Goal: Task Accomplishment & Management: Complete application form

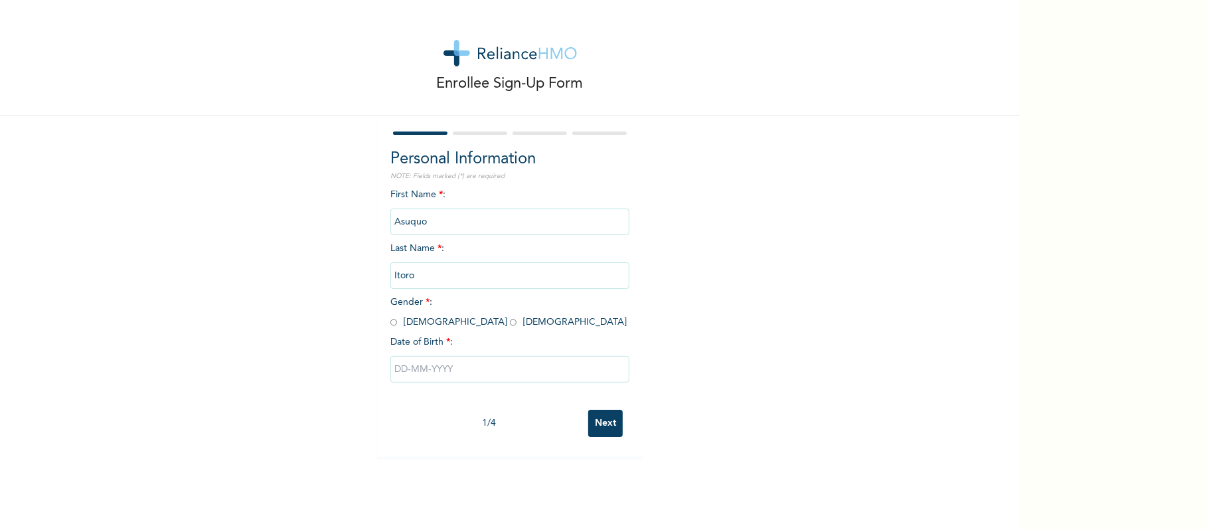
click at [390, 323] on input "radio" at bounding box center [393, 322] width 7 height 13
radio input "true"
drag, startPoint x: 457, startPoint y: 385, endPoint x: 453, endPoint y: 377, distance: 8.9
click at [454, 378] on div at bounding box center [509, 369] width 239 height 40
click at [453, 372] on input "text" at bounding box center [509, 369] width 239 height 27
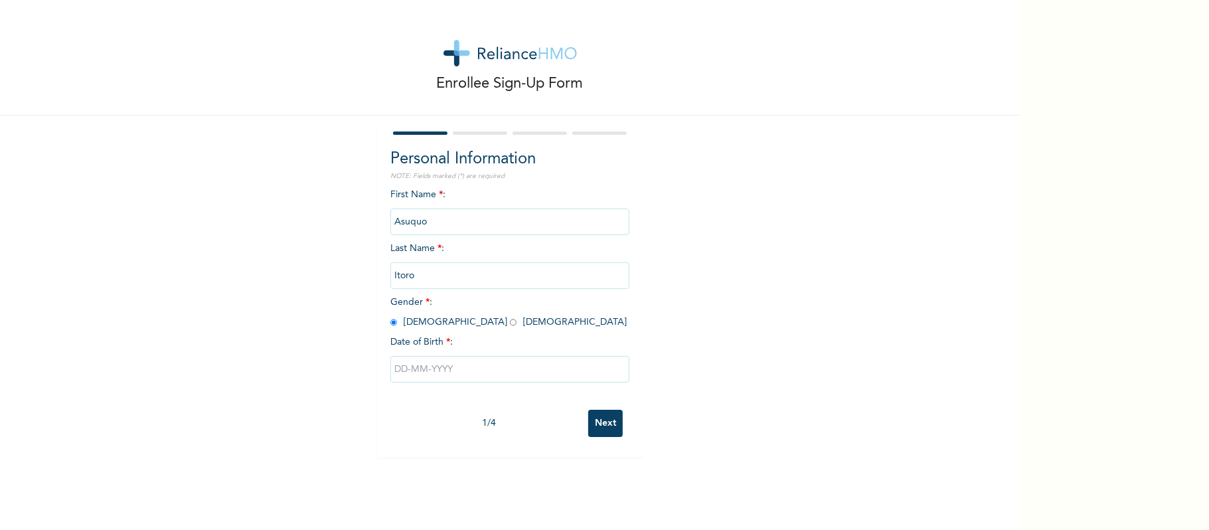
select select "7"
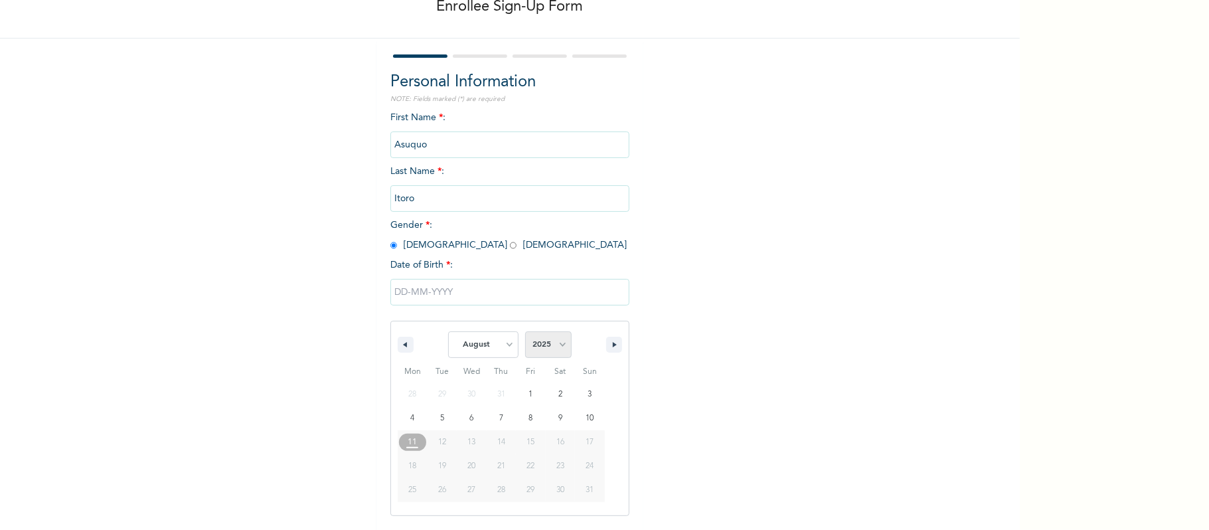
click at [558, 348] on select "2025 2024 2023 2022 2021 2020 2019 2018 2017 2016 2015 2014 2013 2012 2011 2010…" at bounding box center [548, 344] width 46 height 27
select select "1979"
click at [525, 332] on select "2025 2024 2023 2022 2021 2020 2019 2018 2017 2016 2015 2014 2013 2012 2011 2010…" at bounding box center [548, 344] width 46 height 27
click at [482, 343] on select "January February March April May June July August September October November De…" at bounding box center [483, 344] width 70 height 27
select select "4"
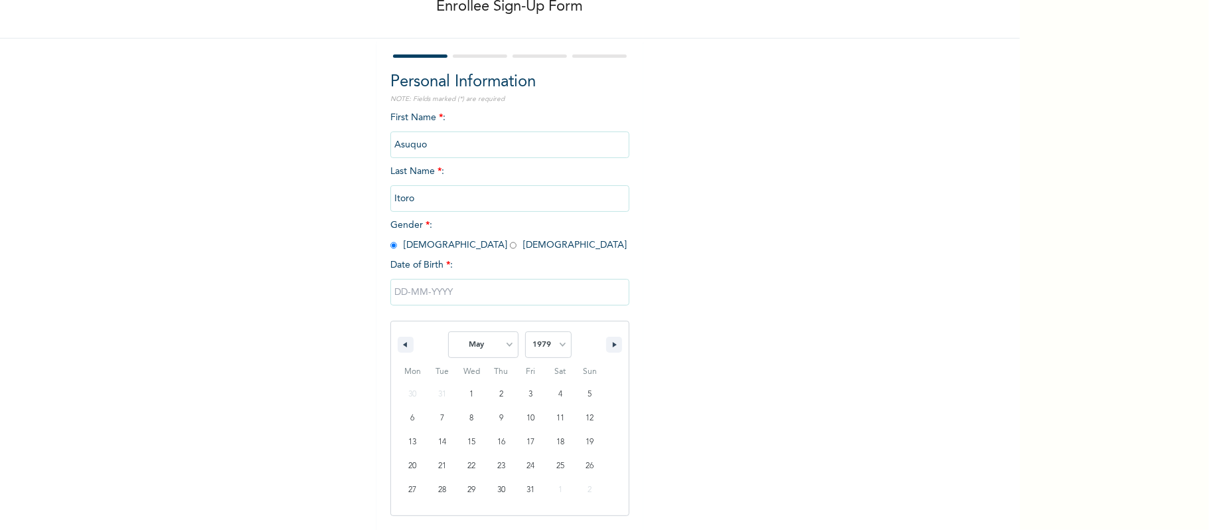
click at [448, 332] on select "January February March April May June July August September October November De…" at bounding box center [483, 344] width 70 height 27
type input "[DATE]"
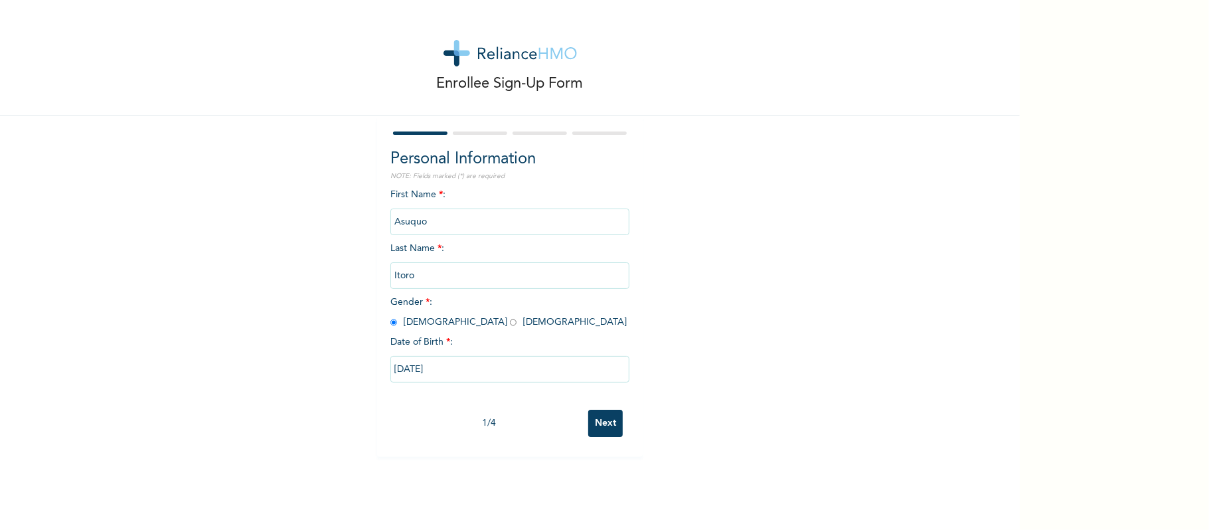
scroll to position [0, 0]
click at [592, 437] on div "1 / 4 Next" at bounding box center [509, 423] width 239 height 40
click at [595, 422] on input "Next" at bounding box center [605, 423] width 35 height 27
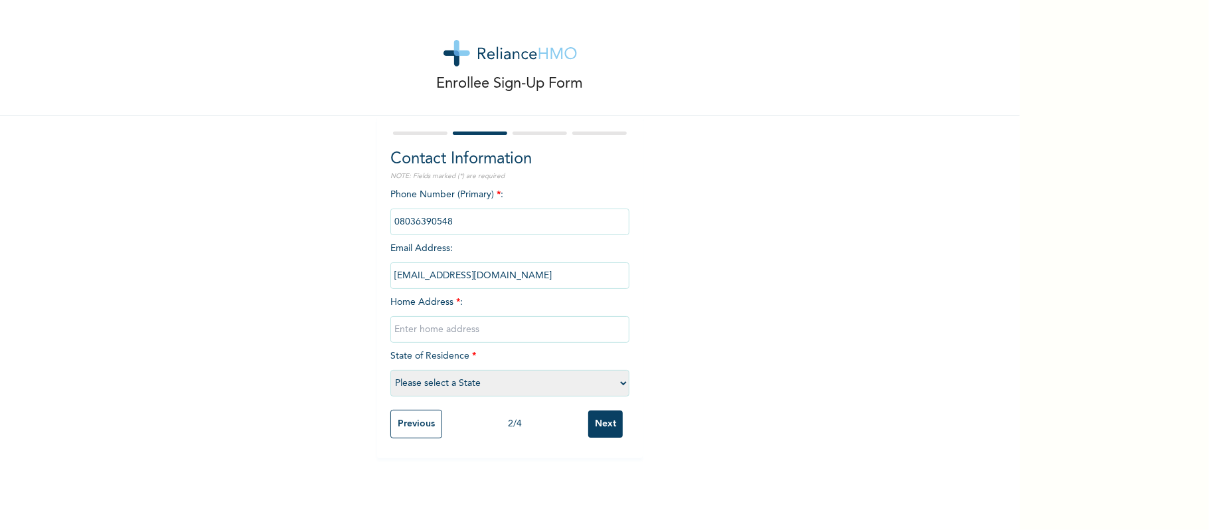
click at [469, 319] on input "text" at bounding box center [509, 329] width 239 height 27
type input "[GEOGRAPHIC_DATA]"
click at [465, 388] on select "Please select a State [PERSON_NAME] (FCT) [PERSON_NAME] Ibom [GEOGRAPHIC_DATA] …" at bounding box center [509, 383] width 239 height 27
select select "25"
click at [390, 370] on select "Please select a State [PERSON_NAME] (FCT) [PERSON_NAME] Ibom [GEOGRAPHIC_DATA] …" at bounding box center [509, 383] width 239 height 27
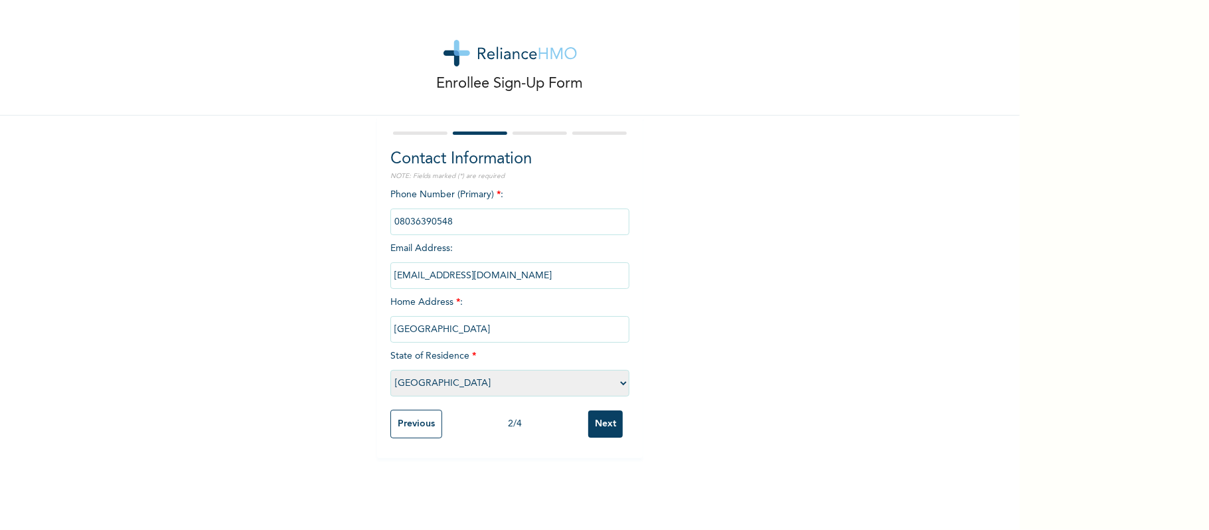
click at [607, 429] on input "Next" at bounding box center [605, 423] width 35 height 27
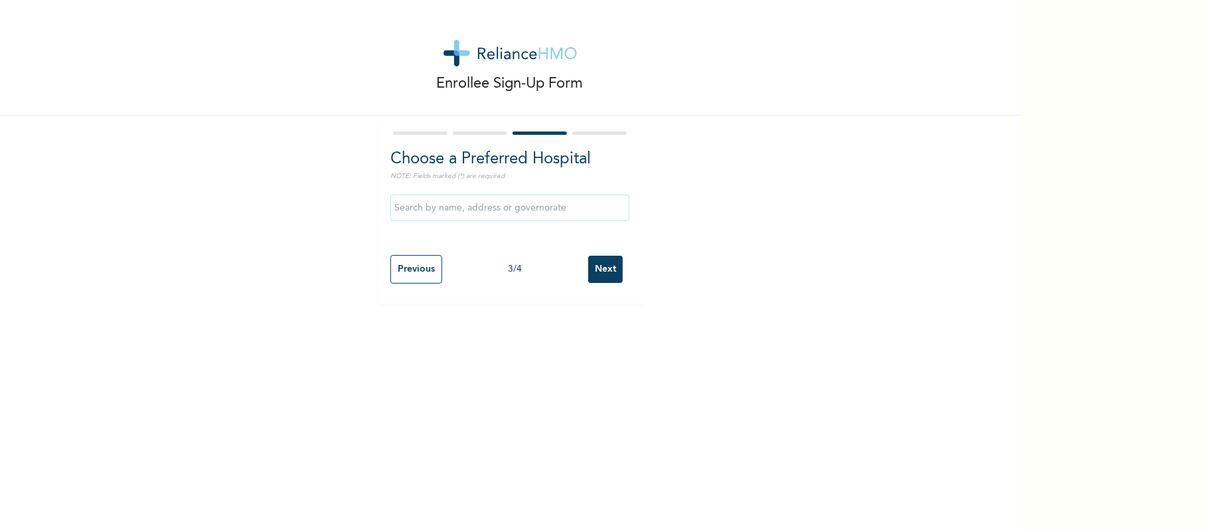
click at [617, 271] on div "Previous 3 / 4 Next" at bounding box center [509, 269] width 239 height 42
click at [606, 269] on input "Next" at bounding box center [605, 269] width 35 height 27
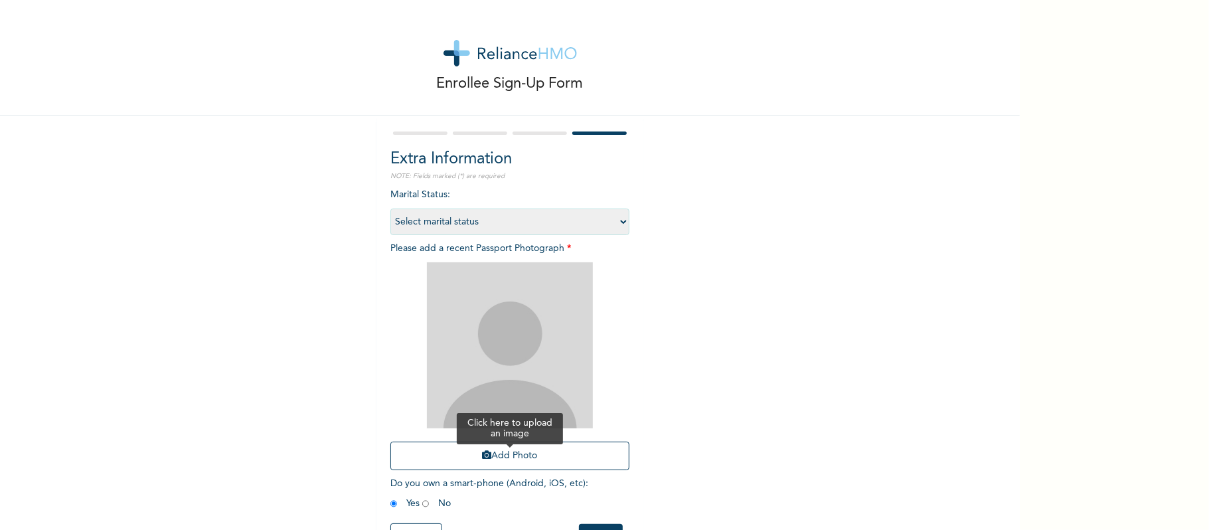
click at [548, 457] on button "Add Photo" at bounding box center [509, 455] width 239 height 29
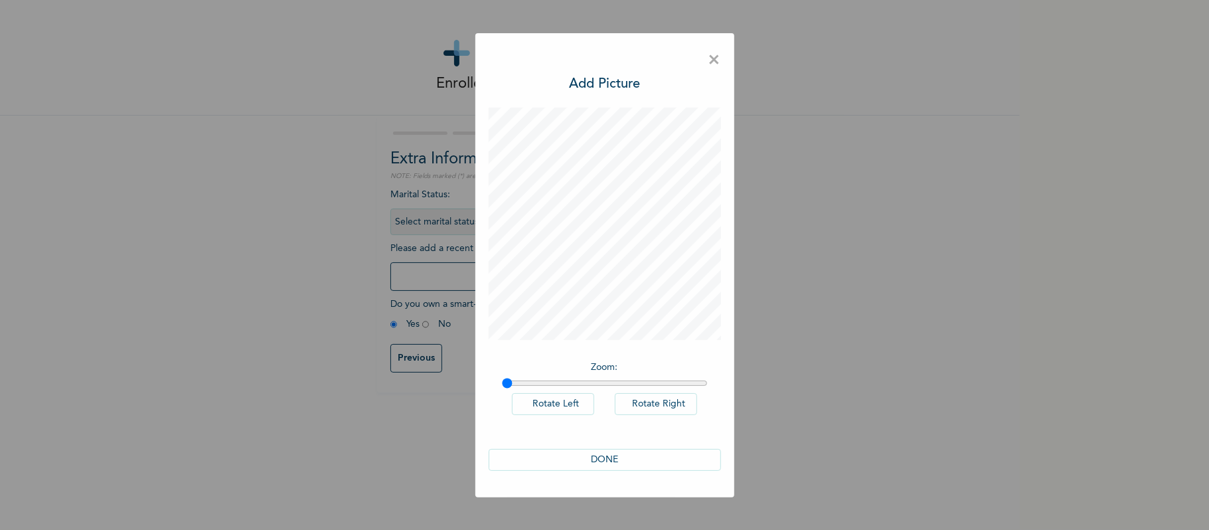
click at [635, 463] on button "DONE" at bounding box center [605, 460] width 232 height 22
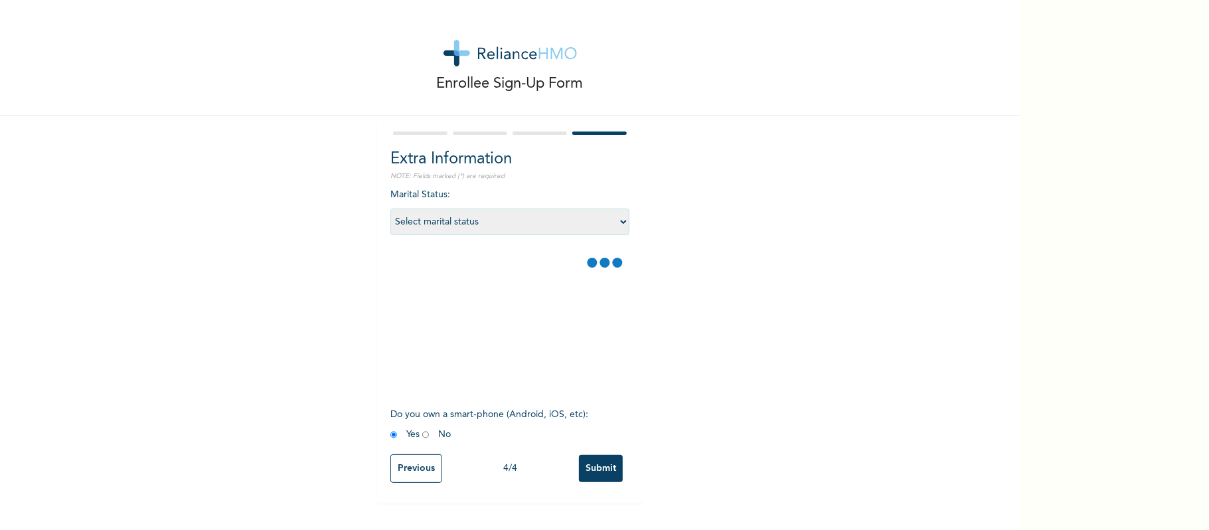
click at [605, 475] on input "Submit" at bounding box center [601, 468] width 44 height 27
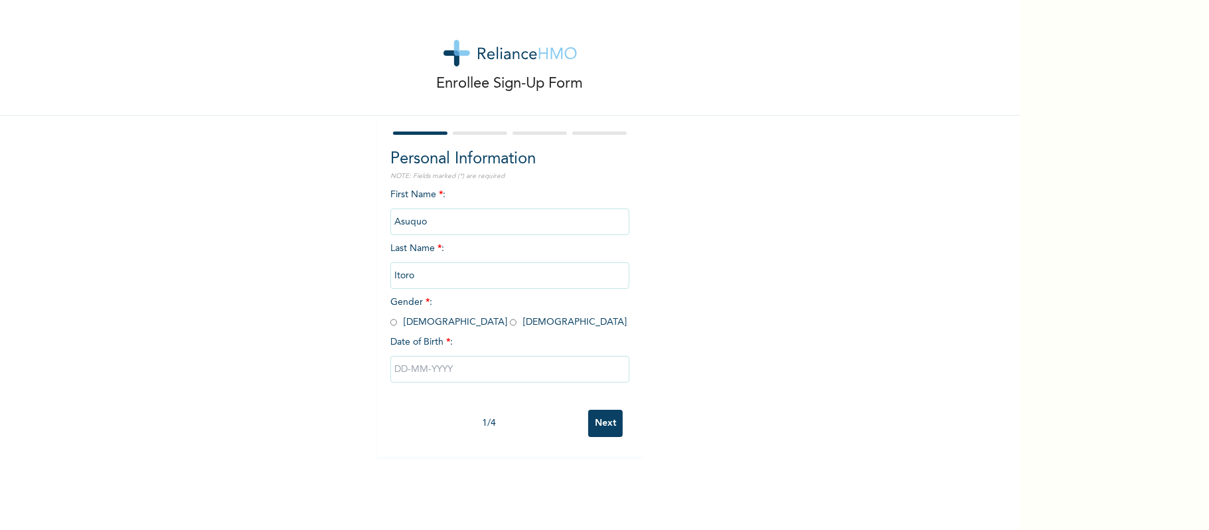
click at [390, 333] on div "First Name * : [PERSON_NAME] Last Name * : [PERSON_NAME] Gender * : [DEMOGRAPHI…" at bounding box center [509, 295] width 239 height 215
click at [390, 324] on input "radio" at bounding box center [393, 322] width 7 height 13
radio input "true"
click at [433, 369] on input "text" at bounding box center [509, 369] width 239 height 27
select select "7"
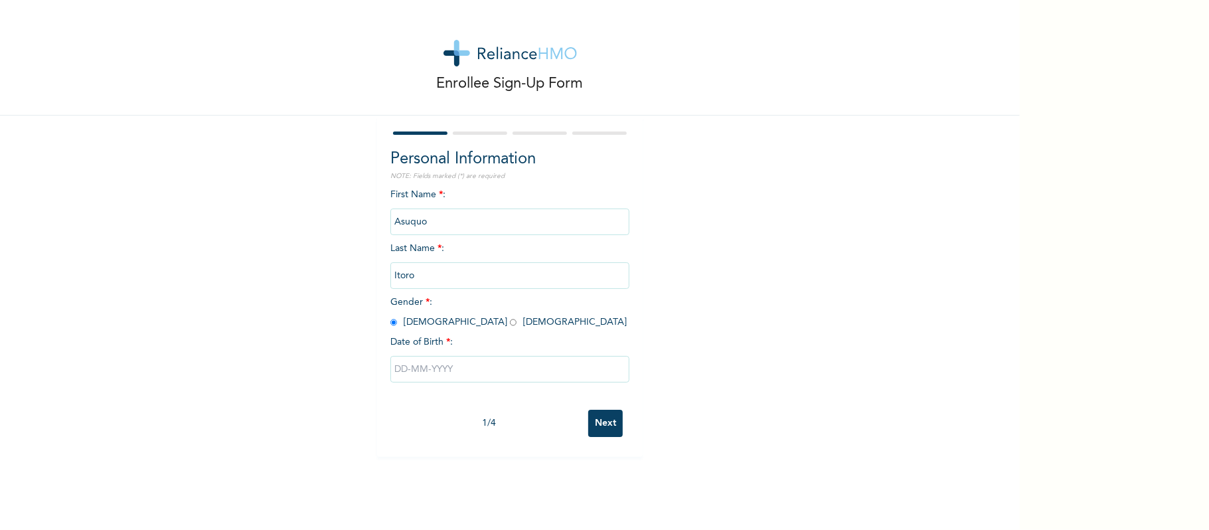
click at [1026, 285] on div "Enrollee Sign-Up Form Personal Information NOTE: Fields marked (*) are required…" at bounding box center [604, 265] width 1209 height 530
click at [435, 366] on input "text" at bounding box center [509, 369] width 239 height 27
select select "7"
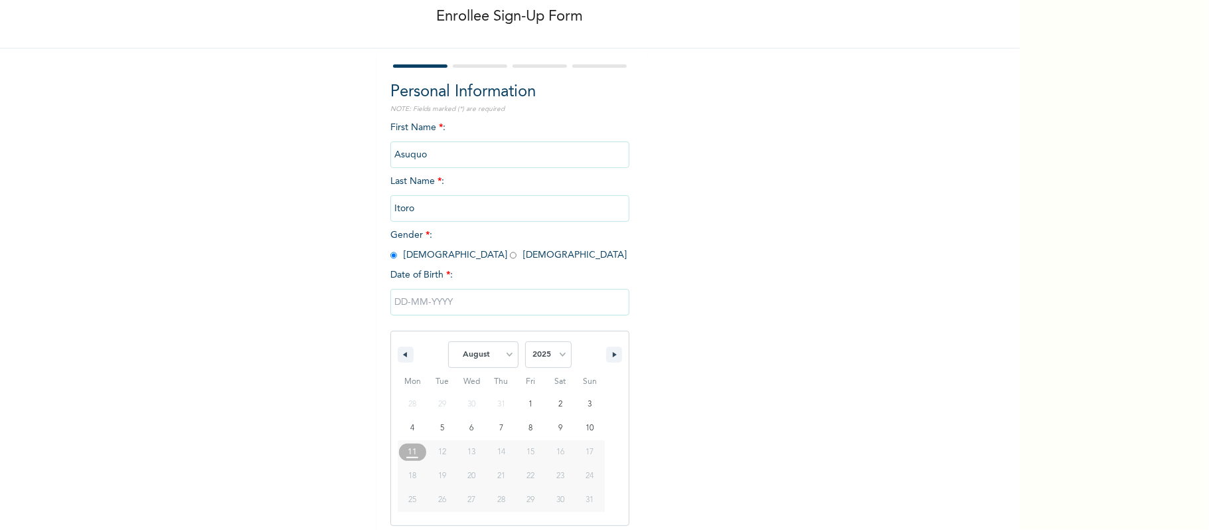
scroll to position [77, 0]
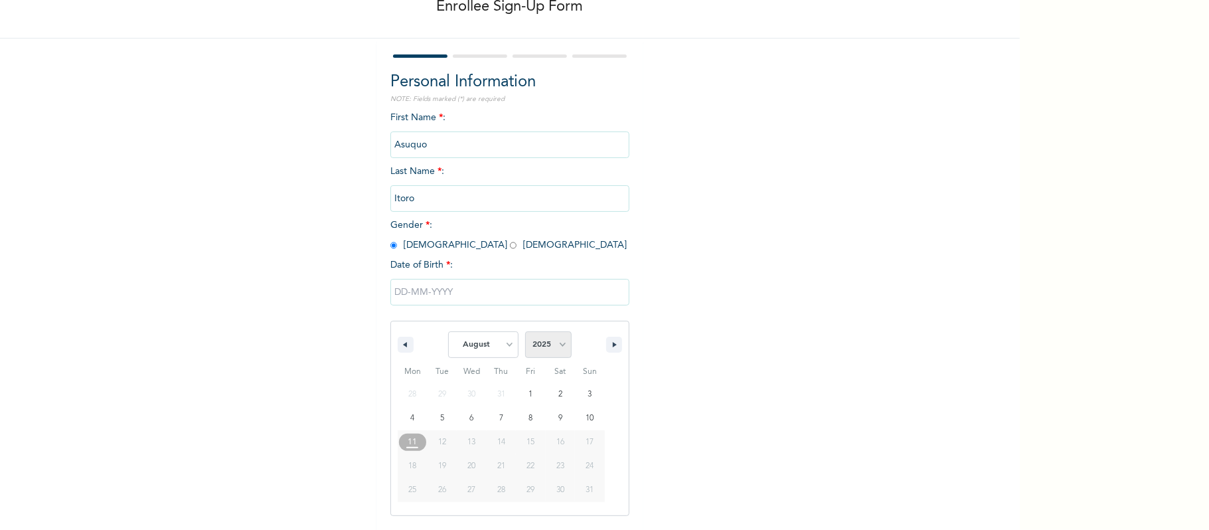
click at [542, 348] on select "2025 2024 2023 2022 2021 2020 2019 2018 2017 2016 2015 2014 2013 2012 2011 2010…" at bounding box center [548, 344] width 46 height 27
select select "1979"
click at [525, 332] on select "2025 2024 2023 2022 2021 2020 2019 2018 2017 2016 2015 2014 2013 2012 2011 2010…" at bounding box center [548, 344] width 46 height 27
click at [448, 351] on select "January February March April May June July August September October November De…" at bounding box center [483, 344] width 70 height 27
select select "4"
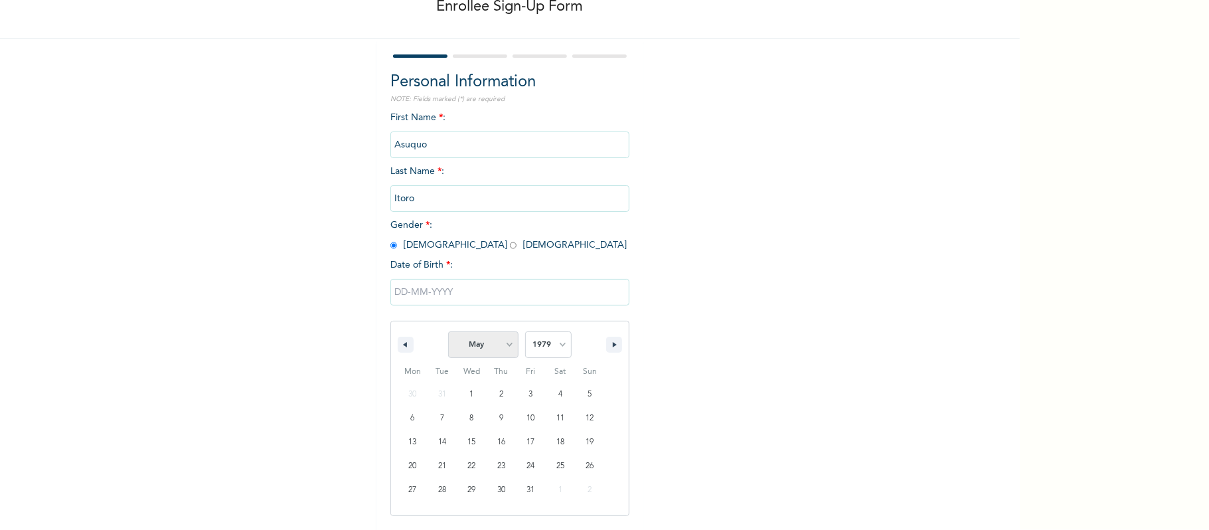
click at [448, 332] on select "January February March April May June July August September October November De…" at bounding box center [483, 344] width 70 height 27
type input "[DATE]"
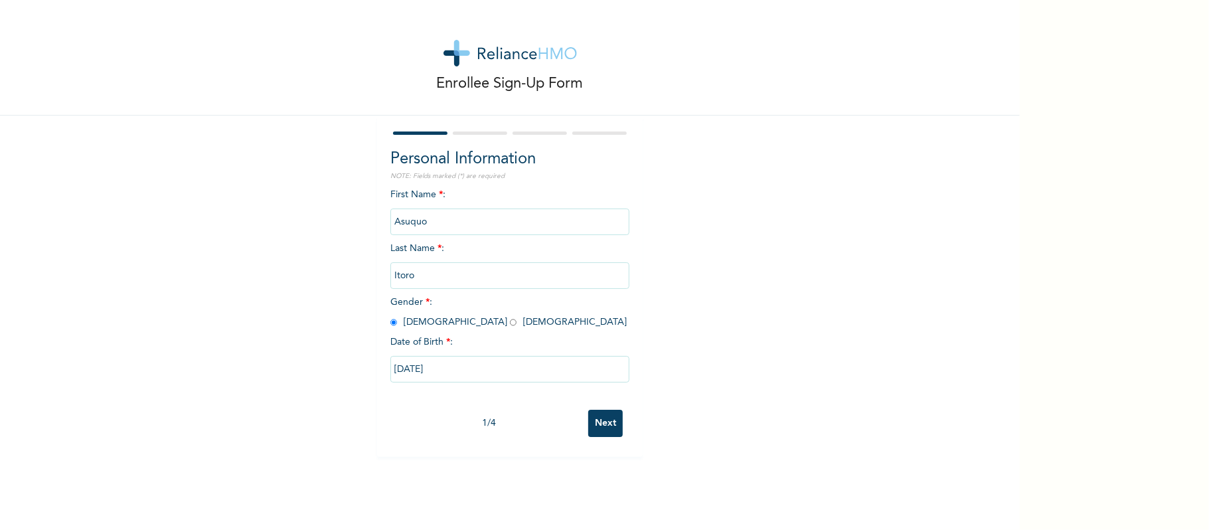
click at [588, 427] on input "Next" at bounding box center [605, 423] width 35 height 27
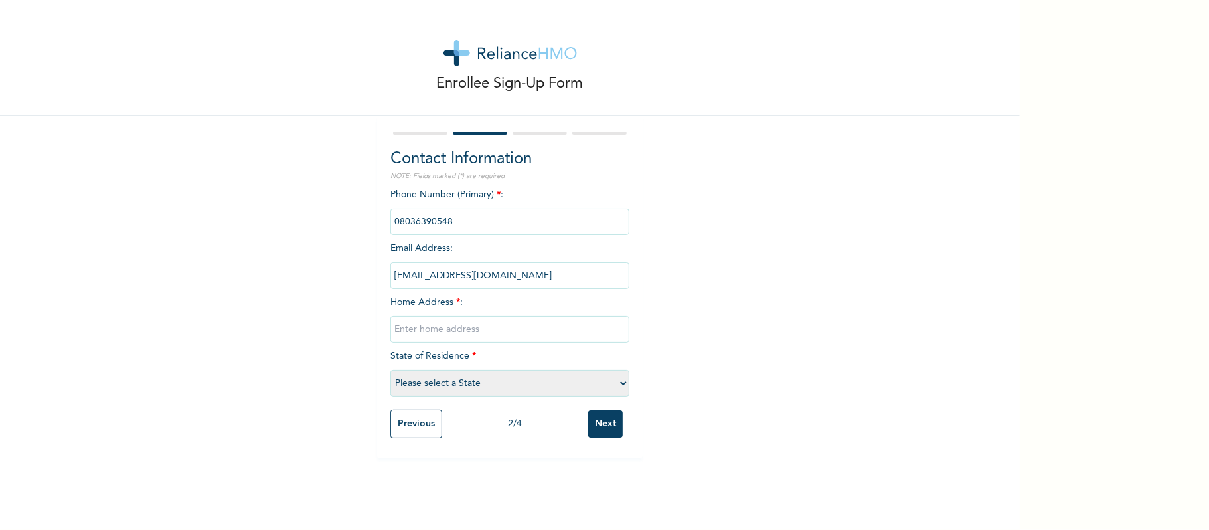
click at [494, 320] on input "text" at bounding box center [509, 329] width 239 height 27
type input "l"
type input "[GEOGRAPHIC_DATA]"
click at [496, 382] on select "Please select a State [PERSON_NAME] (FCT) [PERSON_NAME] Ibom [GEOGRAPHIC_DATA] …" at bounding box center [509, 383] width 239 height 27
select select "25"
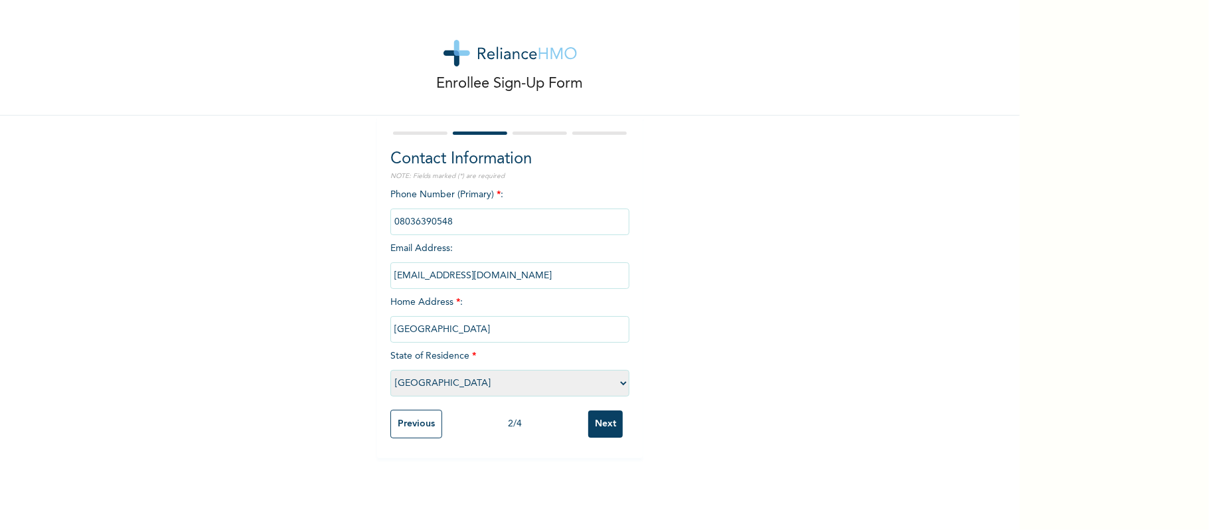
click at [390, 370] on select "Please select a State [PERSON_NAME] (FCT) [PERSON_NAME] Ibom [GEOGRAPHIC_DATA] …" at bounding box center [509, 383] width 239 height 27
click at [588, 426] on input "Next" at bounding box center [605, 423] width 35 height 27
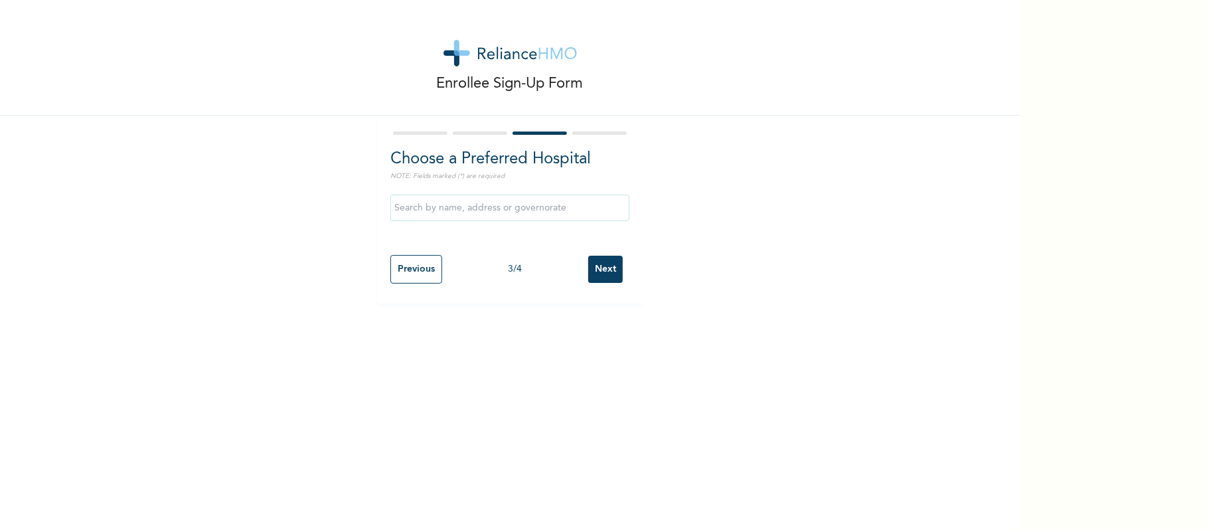
click at [601, 266] on input "Next" at bounding box center [605, 269] width 35 height 27
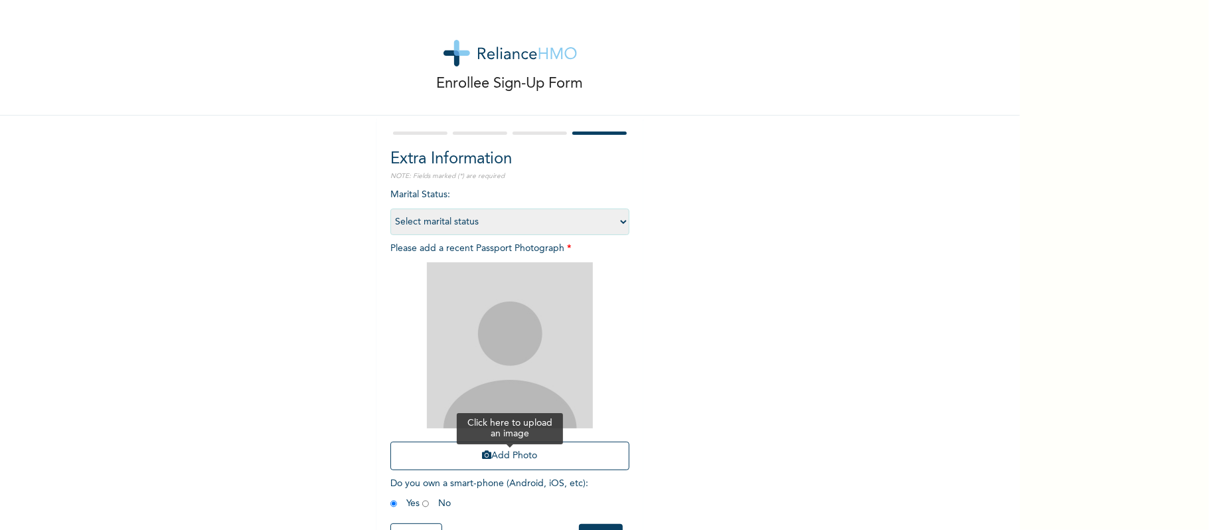
click at [507, 457] on button "Add Photo" at bounding box center [509, 455] width 239 height 29
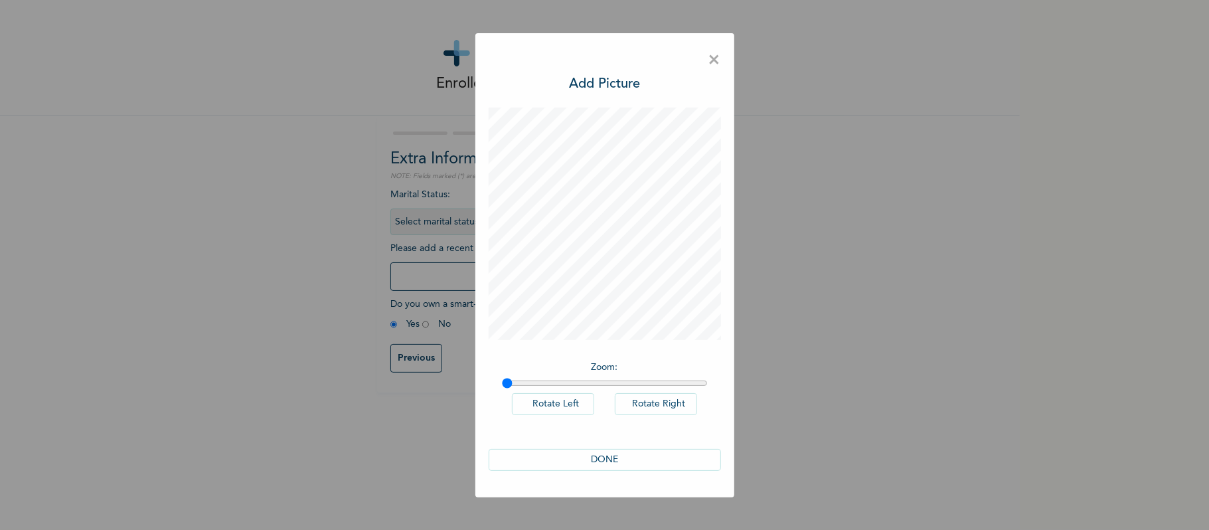
click at [604, 452] on button "DONE" at bounding box center [605, 460] width 232 height 22
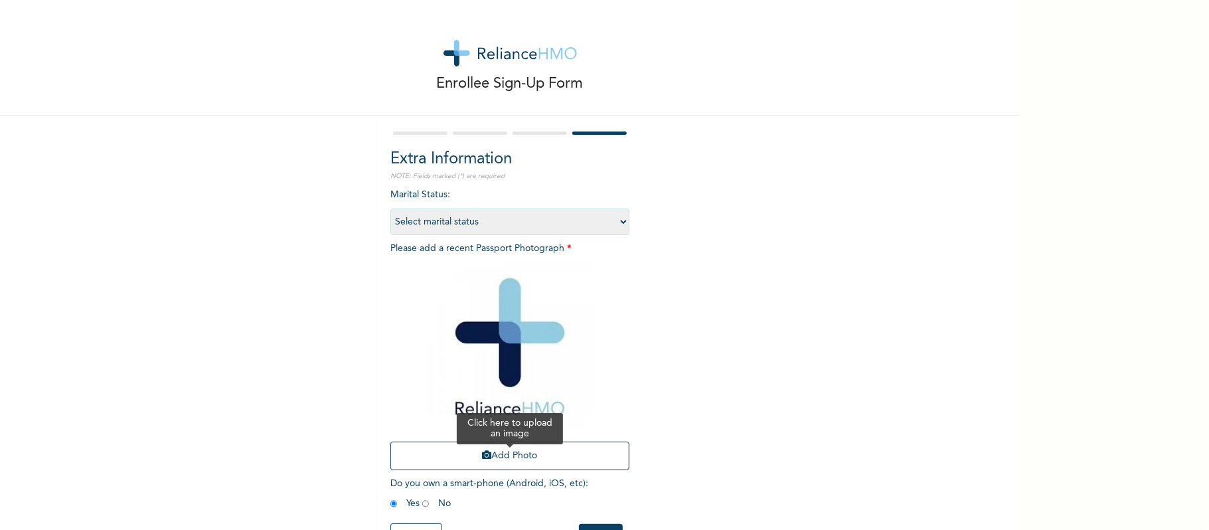
click at [536, 453] on button "Add Photo" at bounding box center [509, 455] width 239 height 29
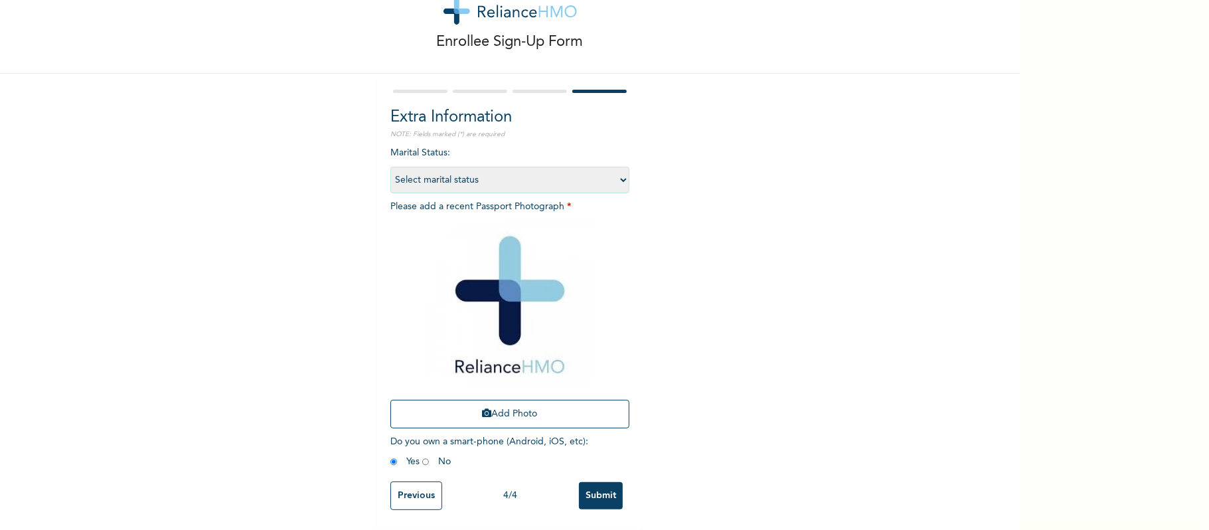
click at [593, 485] on input "Submit" at bounding box center [601, 495] width 44 height 27
